Goal: Task Accomplishment & Management: Use online tool/utility

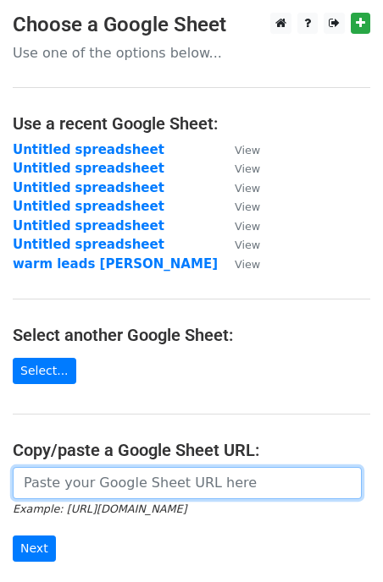
click at [129, 481] on input "url" at bounding box center [187, 483] width 349 height 32
paste input "https://docs.google.com/spreadsheets/d/1tU2dgFs0FR8fbyTeRzkqU1hSwGa_DACz9GoLc7T…"
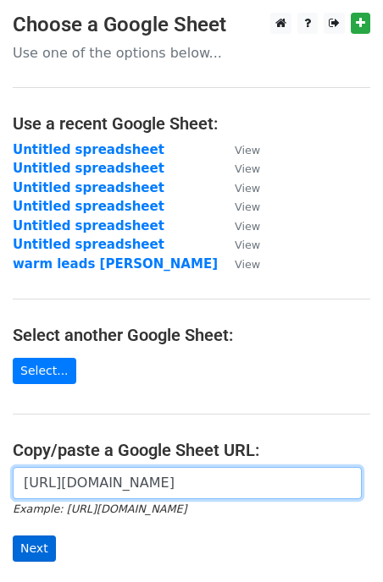
type input "https://docs.google.com/spreadsheets/d/1tU2dgFs0FR8fbyTeRzkqU1hSwGa_DACz9GoLc7T…"
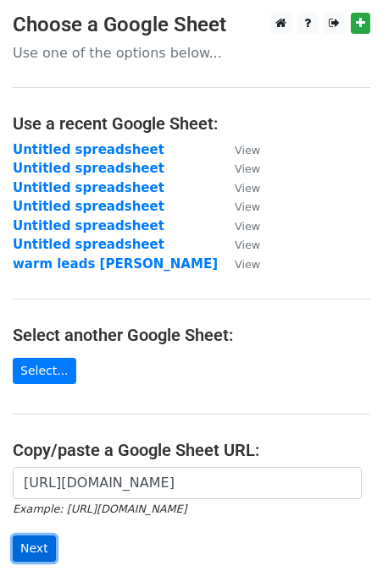
click at [35, 540] on input "Next" at bounding box center [34, 549] width 43 height 26
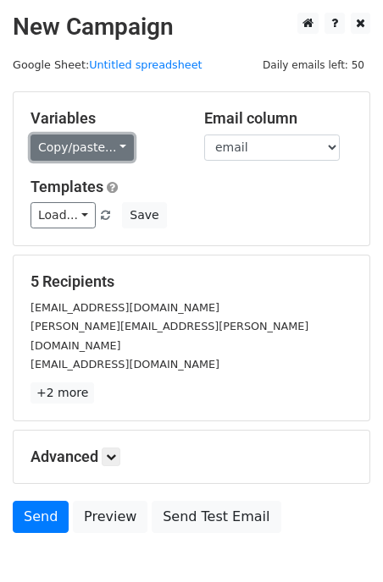
click at [58, 153] on link "Copy/paste..." at bounding box center [81, 148] width 103 height 26
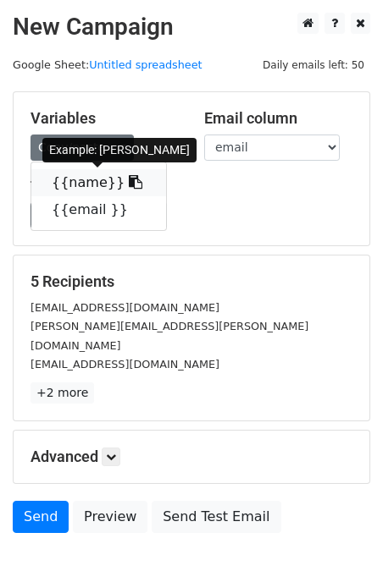
click at [65, 182] on link "{{name}}" at bounding box center [98, 182] width 135 height 27
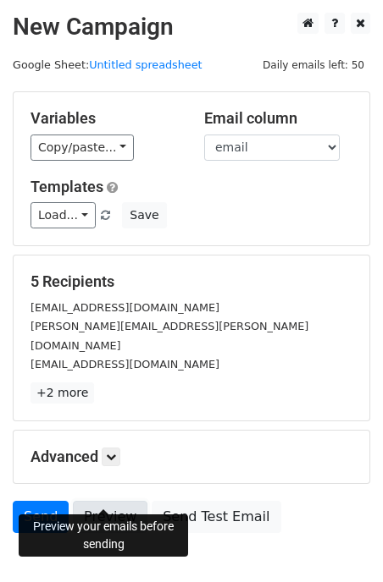
click at [101, 501] on link "Preview" at bounding box center [110, 517] width 74 height 32
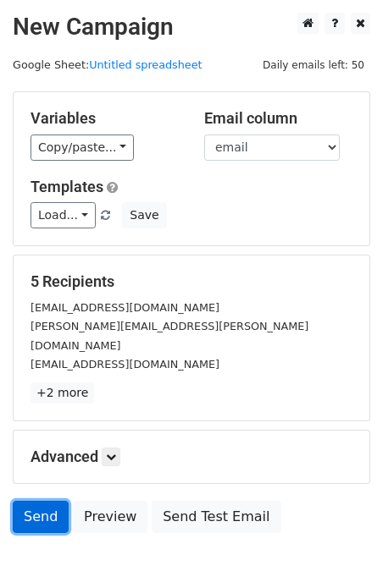
click at [41, 501] on link "Send" at bounding box center [41, 517] width 56 height 32
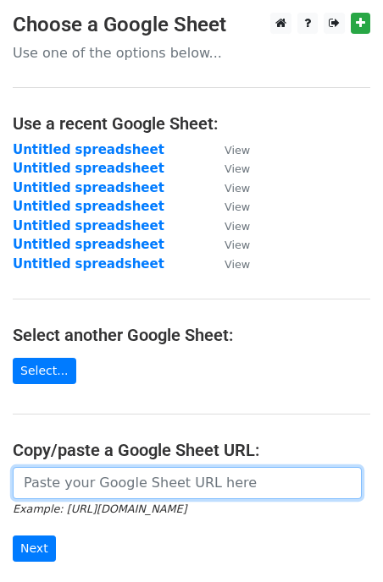
click at [52, 482] on input "url" at bounding box center [187, 483] width 349 height 32
paste input "https://docs.google.com/spreadsheets/d/1tU2dgFs0FR8fbyTeRzkqU1hSwGa_DACz9GoLc7T…"
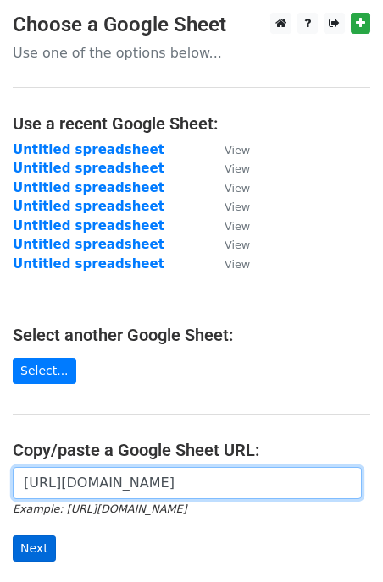
type input "https://docs.google.com/spreadsheets/d/1tU2dgFs0FR8fbyTeRzkqU1hSwGa_DACz9GoLc7T…"
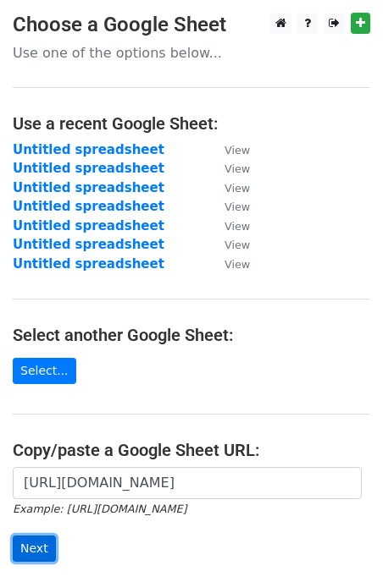
click at [35, 548] on input "Next" at bounding box center [34, 549] width 43 height 26
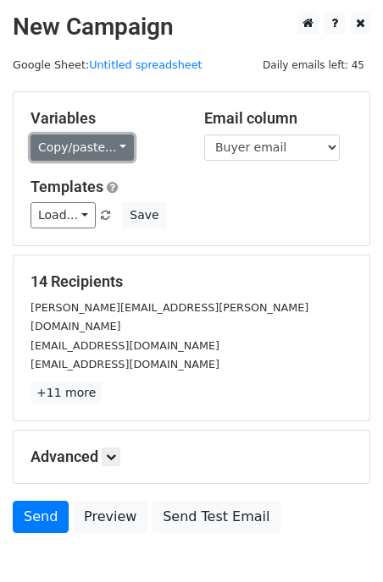
click at [73, 140] on link "Copy/paste..." at bounding box center [81, 148] width 103 height 26
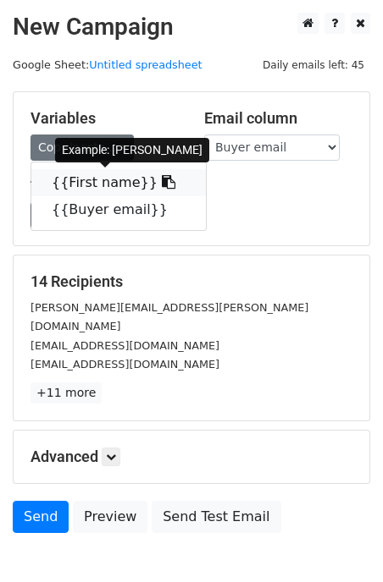
click at [85, 182] on link "{{First name}}" at bounding box center [118, 182] width 174 height 27
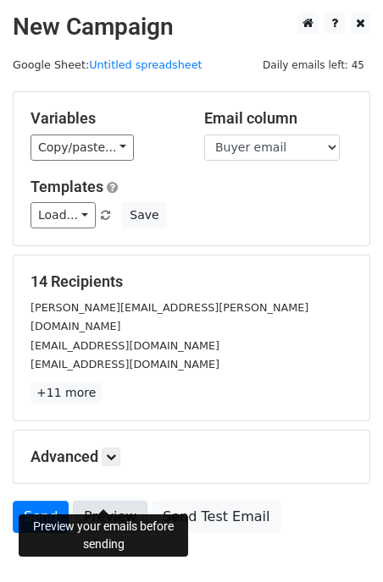
click at [99, 501] on link "Preview" at bounding box center [110, 517] width 74 height 32
click at [101, 501] on link "Preview" at bounding box center [110, 517] width 74 height 32
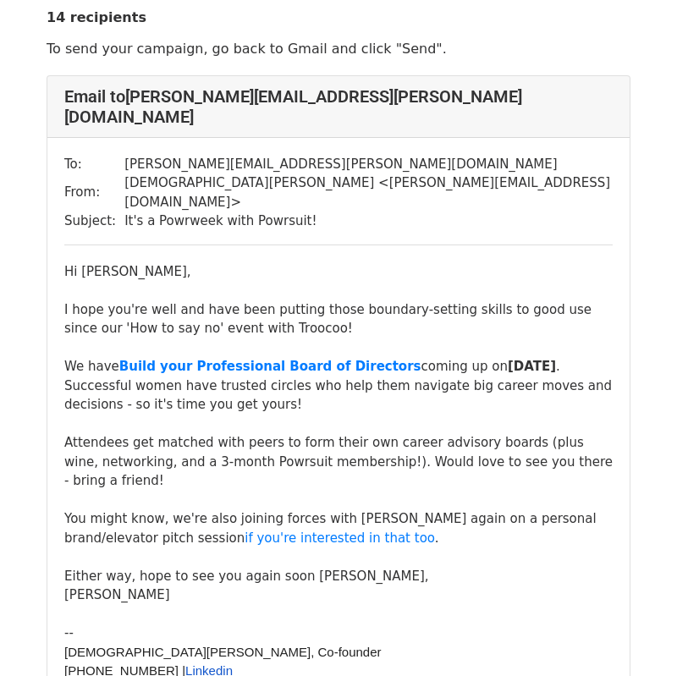
scroll to position [47, 0]
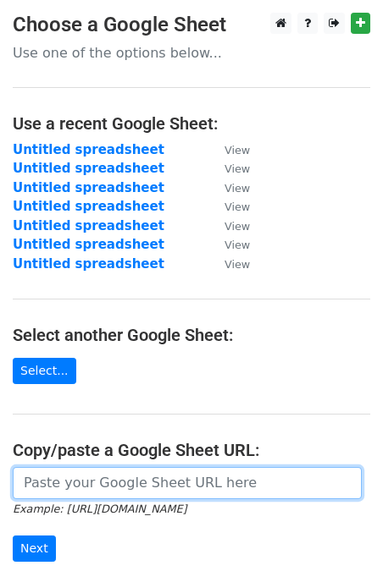
click at [61, 476] on input "url" at bounding box center [187, 483] width 349 height 32
paste input "https://docs.google.com/spreadsheets/d/1tU2dgFs0FR8fbyTeRzkqU1hSwGa_DACz9GoLc7T…"
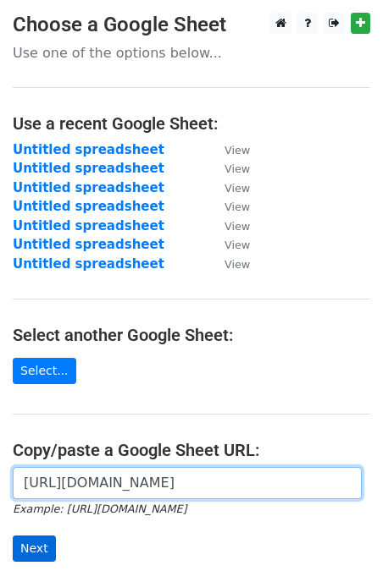
type input "[URL][DOMAIN_NAME]"
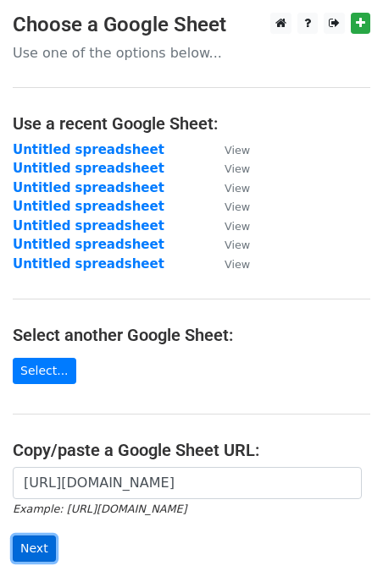
click at [41, 543] on input "Next" at bounding box center [34, 549] width 43 height 26
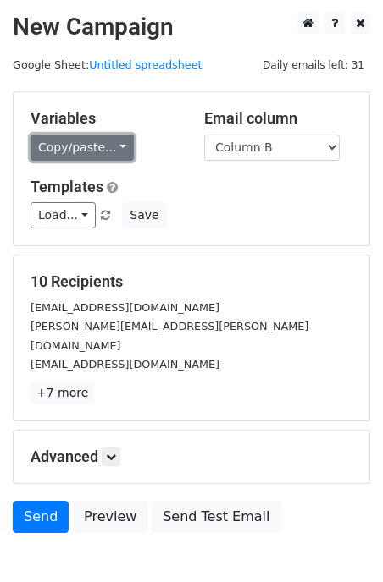
click at [50, 147] on link "Copy/paste..." at bounding box center [81, 148] width 103 height 26
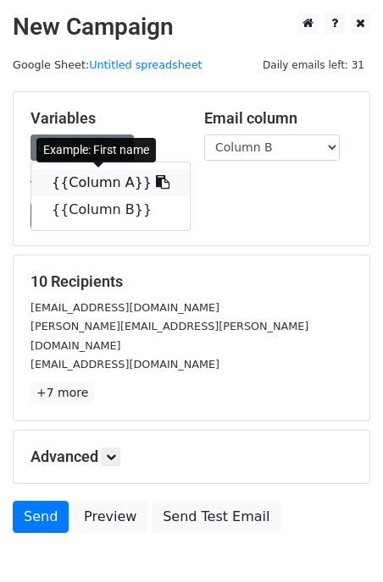
click at [67, 178] on link "{{Column A}}" at bounding box center [110, 182] width 158 height 27
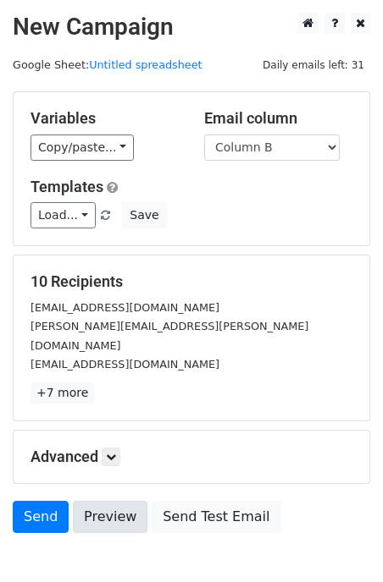
click at [117, 501] on link "Preview" at bounding box center [110, 517] width 74 height 32
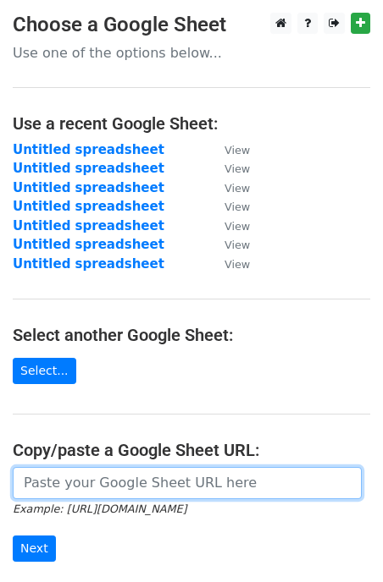
click at [67, 481] on input "url" at bounding box center [187, 483] width 349 height 32
paste input "https://docs.google.com/spreadsheets/d/1tU2dgFs0FR8fbyTeRzkqU1hSwGa_DACz9GoLc7T…"
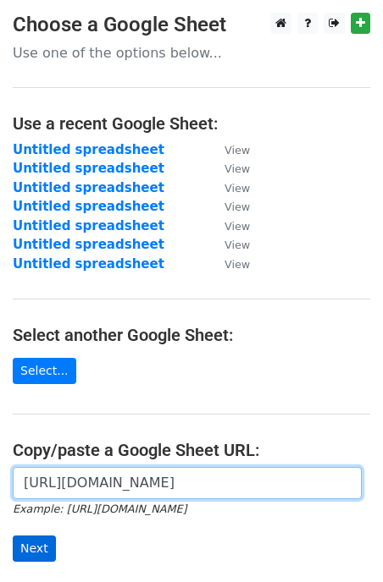
type input "https://docs.google.com/spreadsheets/d/1tU2dgFs0FR8fbyTeRzkqU1hSwGa_DACz9GoLc7T…"
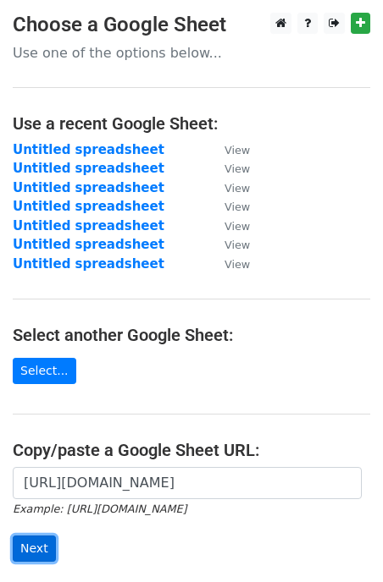
click at [36, 550] on input "Next" at bounding box center [34, 549] width 43 height 26
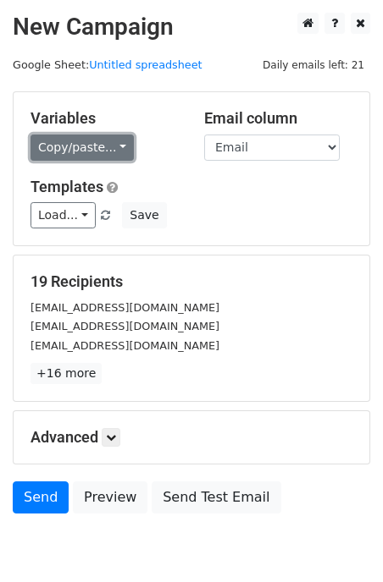
click at [78, 152] on link "Copy/paste..." at bounding box center [81, 148] width 103 height 26
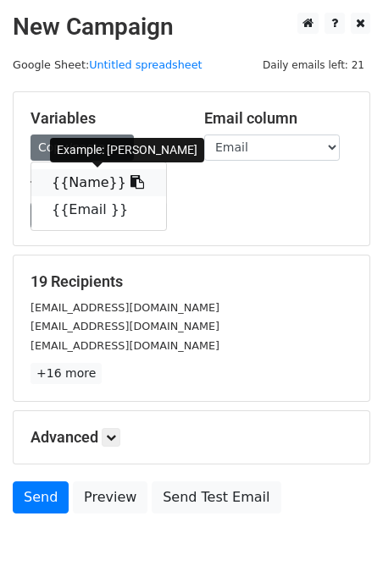
click at [78, 183] on link "{{Name}}" at bounding box center [98, 182] width 135 height 27
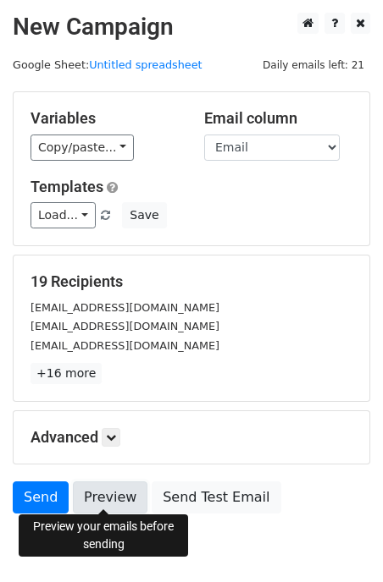
click at [104, 498] on link "Preview" at bounding box center [110, 498] width 74 height 32
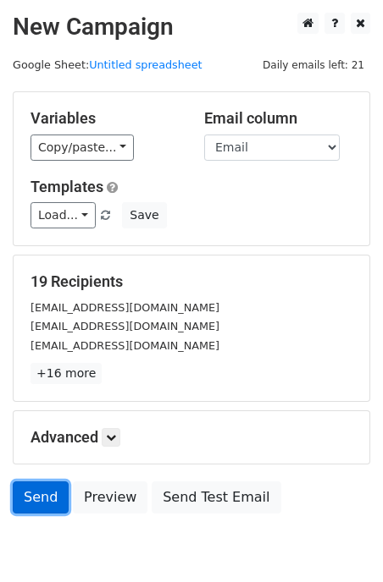
click at [43, 490] on link "Send" at bounding box center [41, 498] width 56 height 32
